Goal: Task Accomplishment & Management: Complete application form

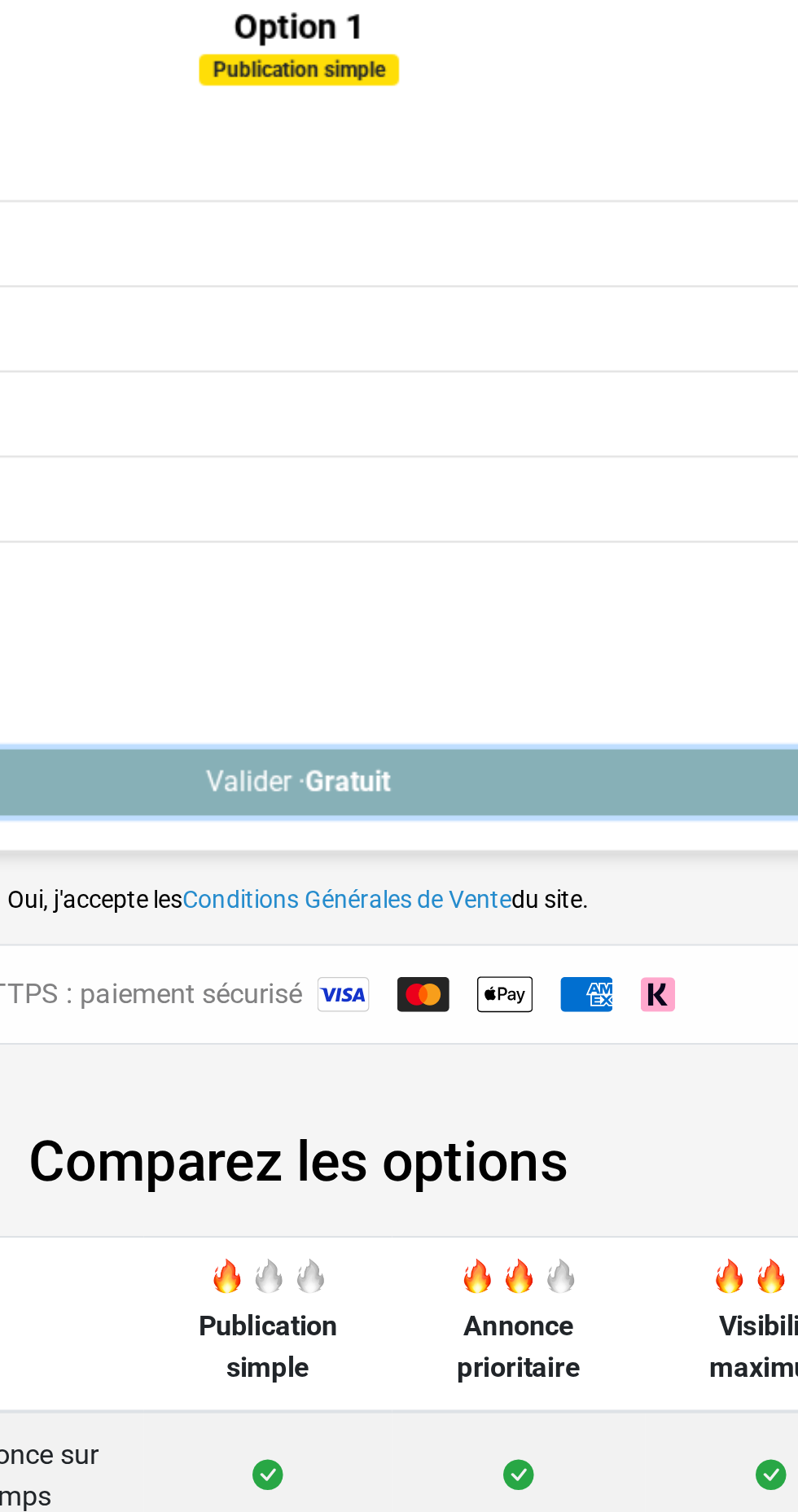
click at [506, 608] on button "Valider · Gratuit" at bounding box center [398, 611] width 713 height 31
